Goal: Register for event/course

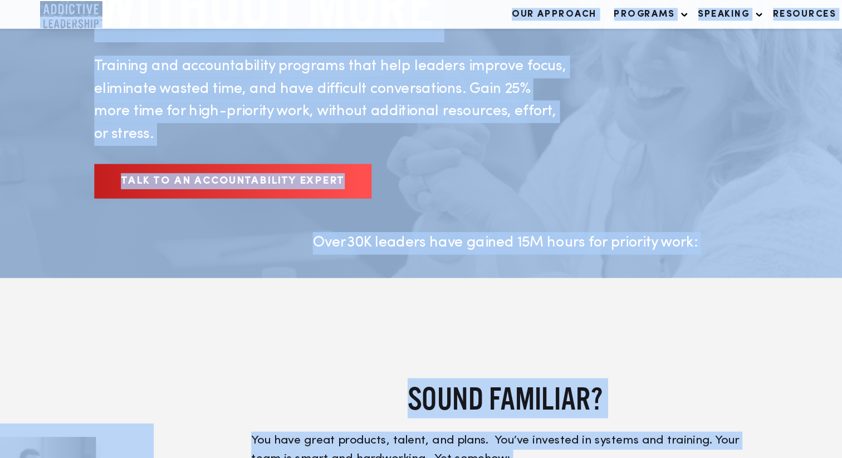
scroll to position [142, 0]
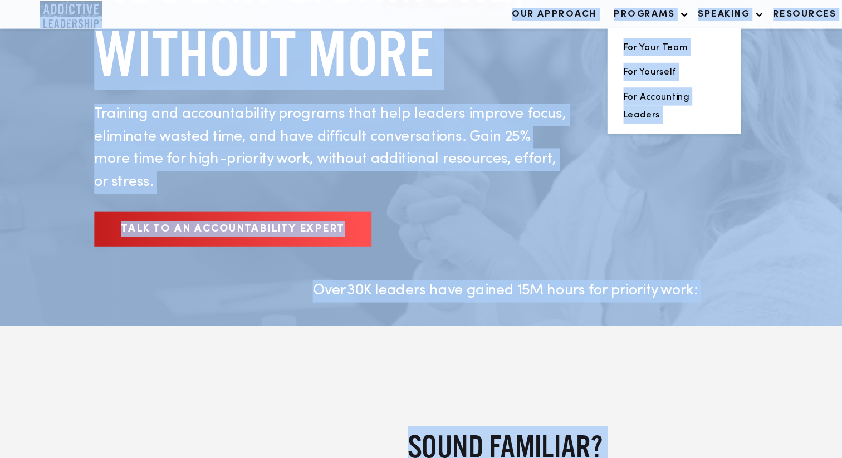
click at [528, 20] on link "Programs" at bounding box center [539, 12] width 67 height 23
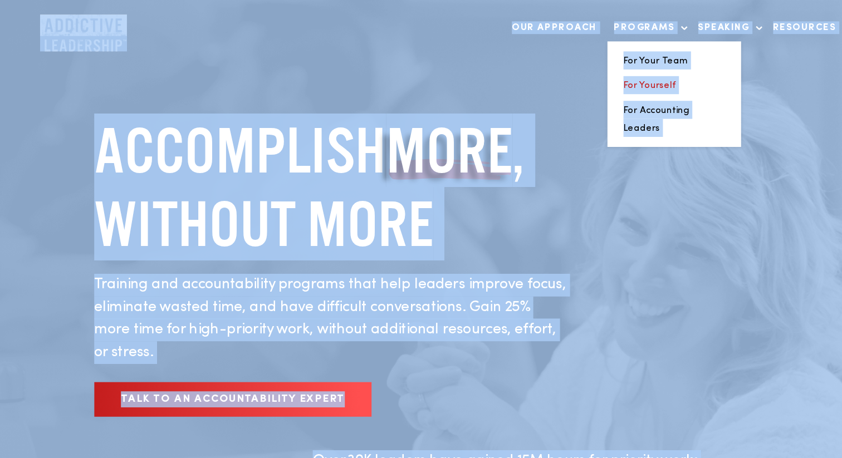
click at [539, 72] on link "For Yourself" at bounding box center [542, 71] width 44 height 8
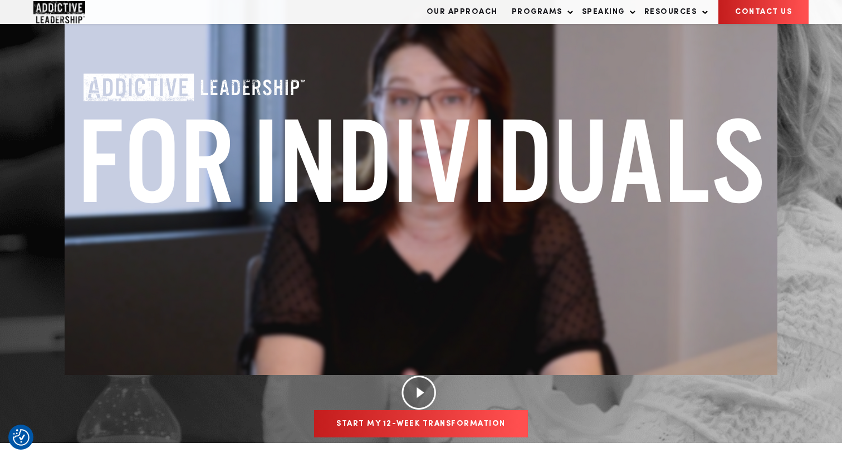
scroll to position [243, 0]
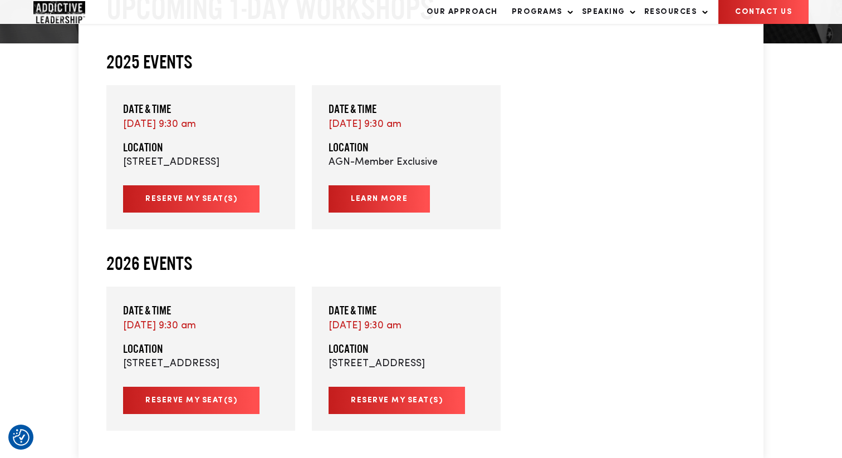
scroll to position [353, 0]
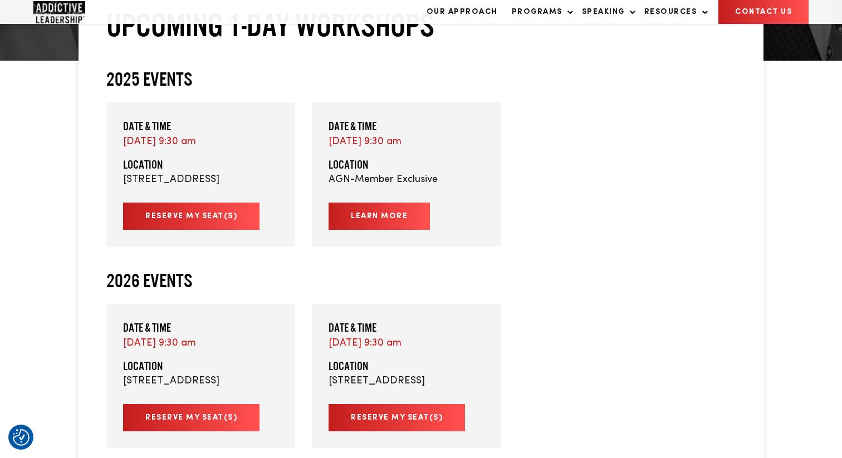
click at [239, 226] on link "Reserve My Seat(s)" at bounding box center [191, 216] width 136 height 27
